Goal: Find specific page/section: Find specific page/section

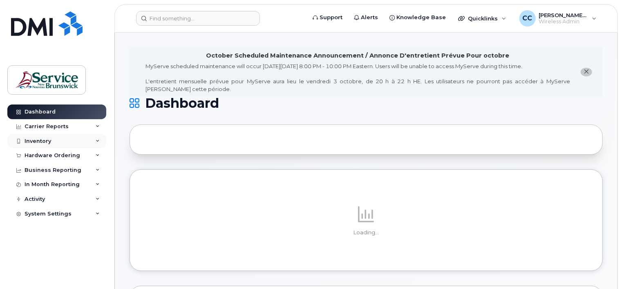
click at [42, 142] on div "Inventory" at bounding box center [38, 141] width 27 height 7
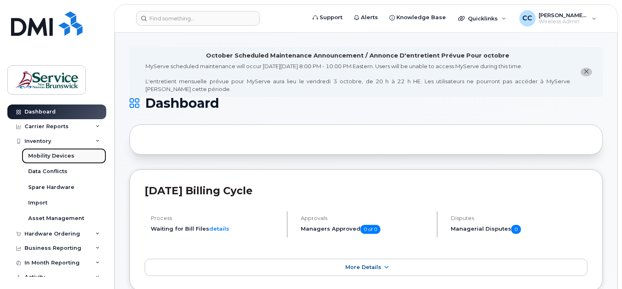
click at [56, 155] on div "Mobility Devices" at bounding box center [51, 155] width 46 height 7
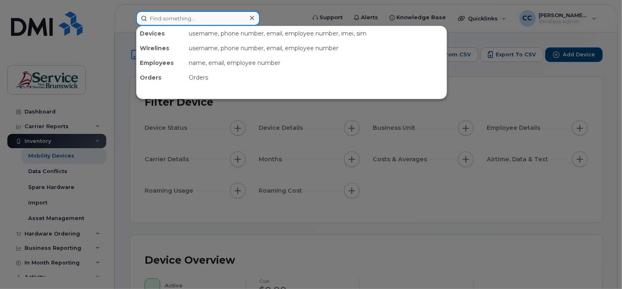
click at [230, 18] on input at bounding box center [198, 18] width 124 height 15
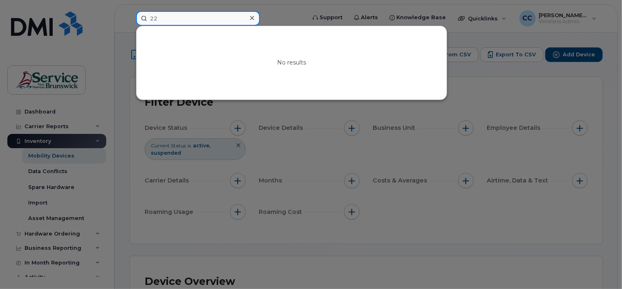
type input "2"
type input "2290478"
click at [505, 74] on div at bounding box center [311, 144] width 622 height 289
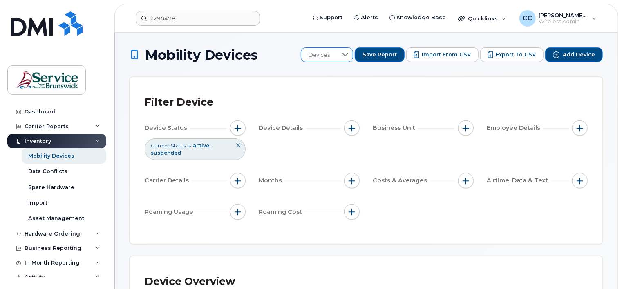
click at [353, 54] on div at bounding box center [346, 55] width 16 height 14
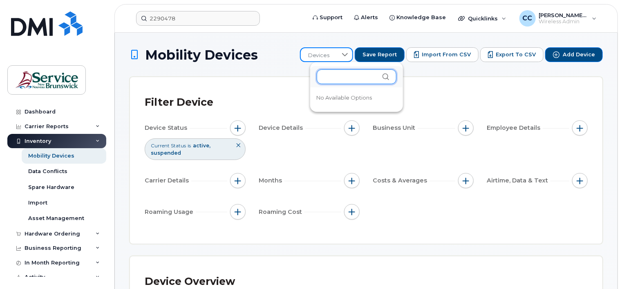
click at [341, 76] on input "text" at bounding box center [357, 76] width 80 height 15
type input "227-6488"
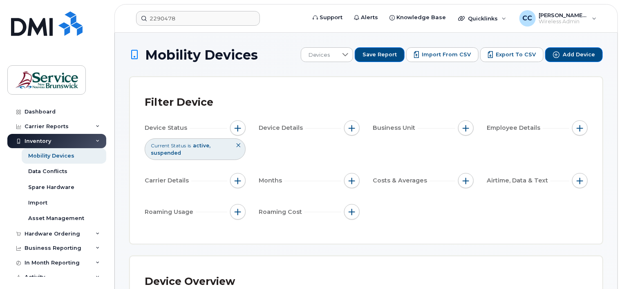
click at [592, 104] on div "Filter Device Device Status Current Status is active suspended Device Details B…" at bounding box center [366, 160] width 472 height 167
